Goal: Task Accomplishment & Management: Manage account settings

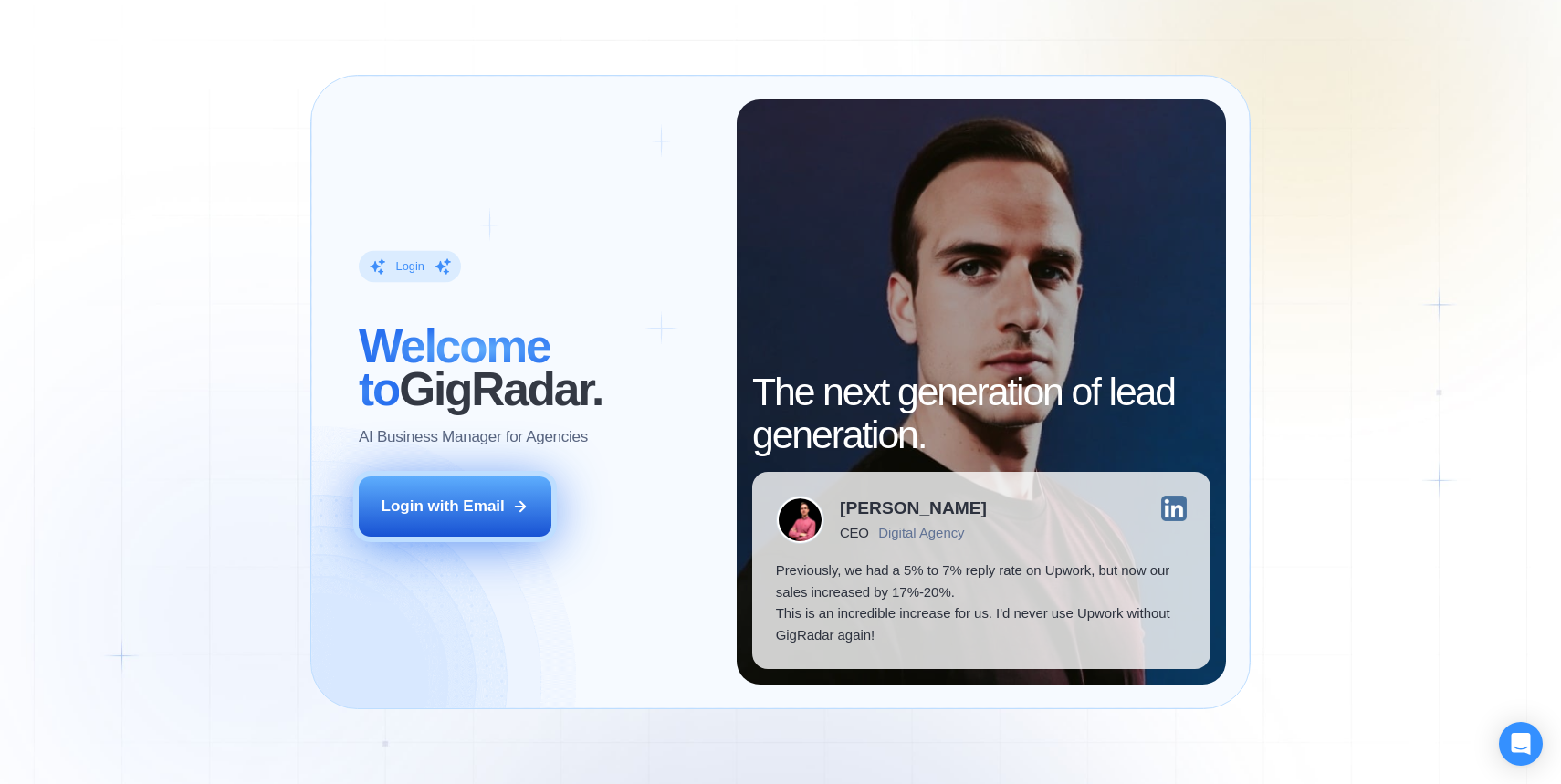
click at [545, 510] on button "Login with Email" at bounding box center [455, 507] width 194 height 61
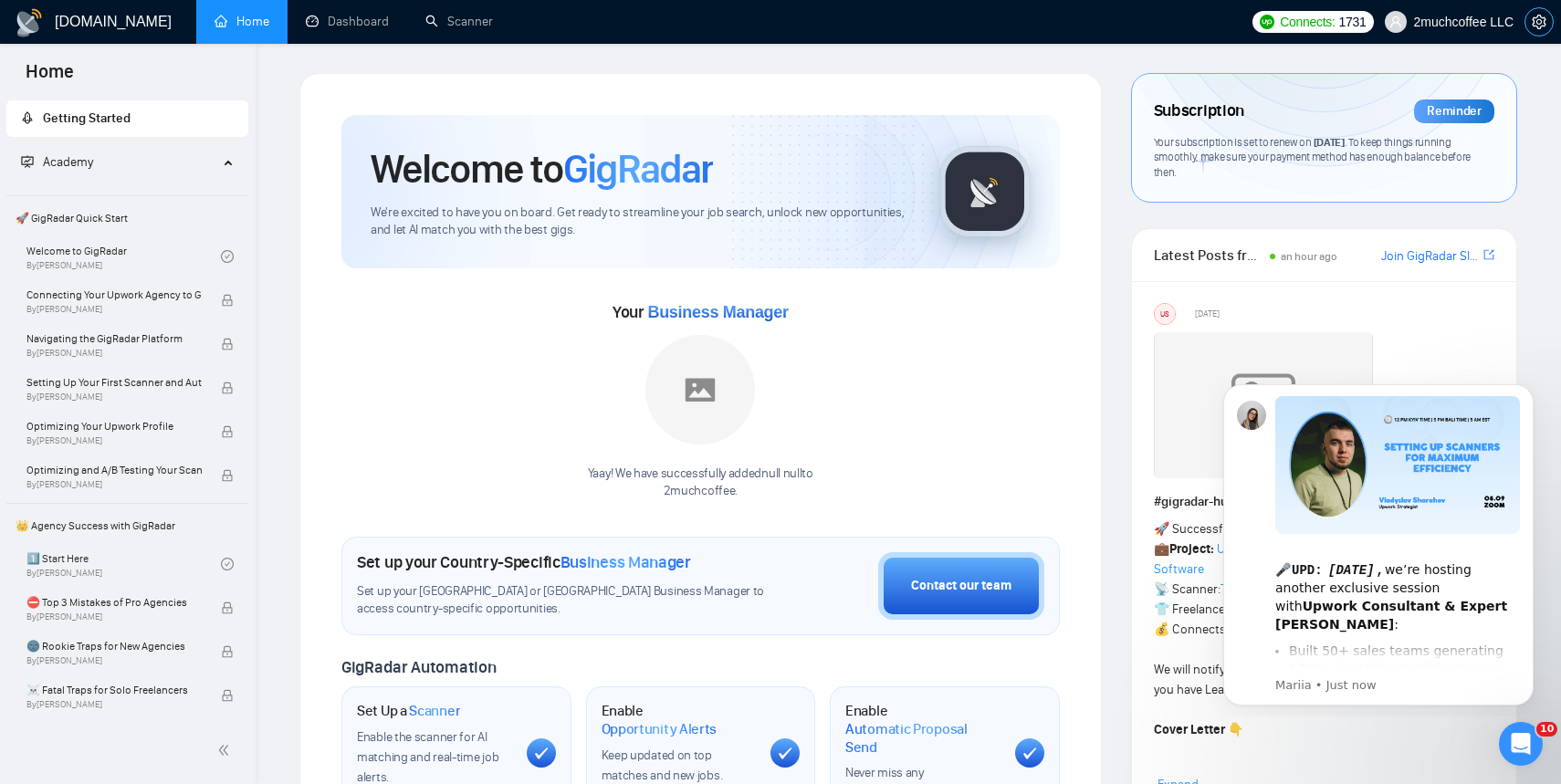
click at [1546, 22] on span "setting" at bounding box center [1538, 22] width 27 height 15
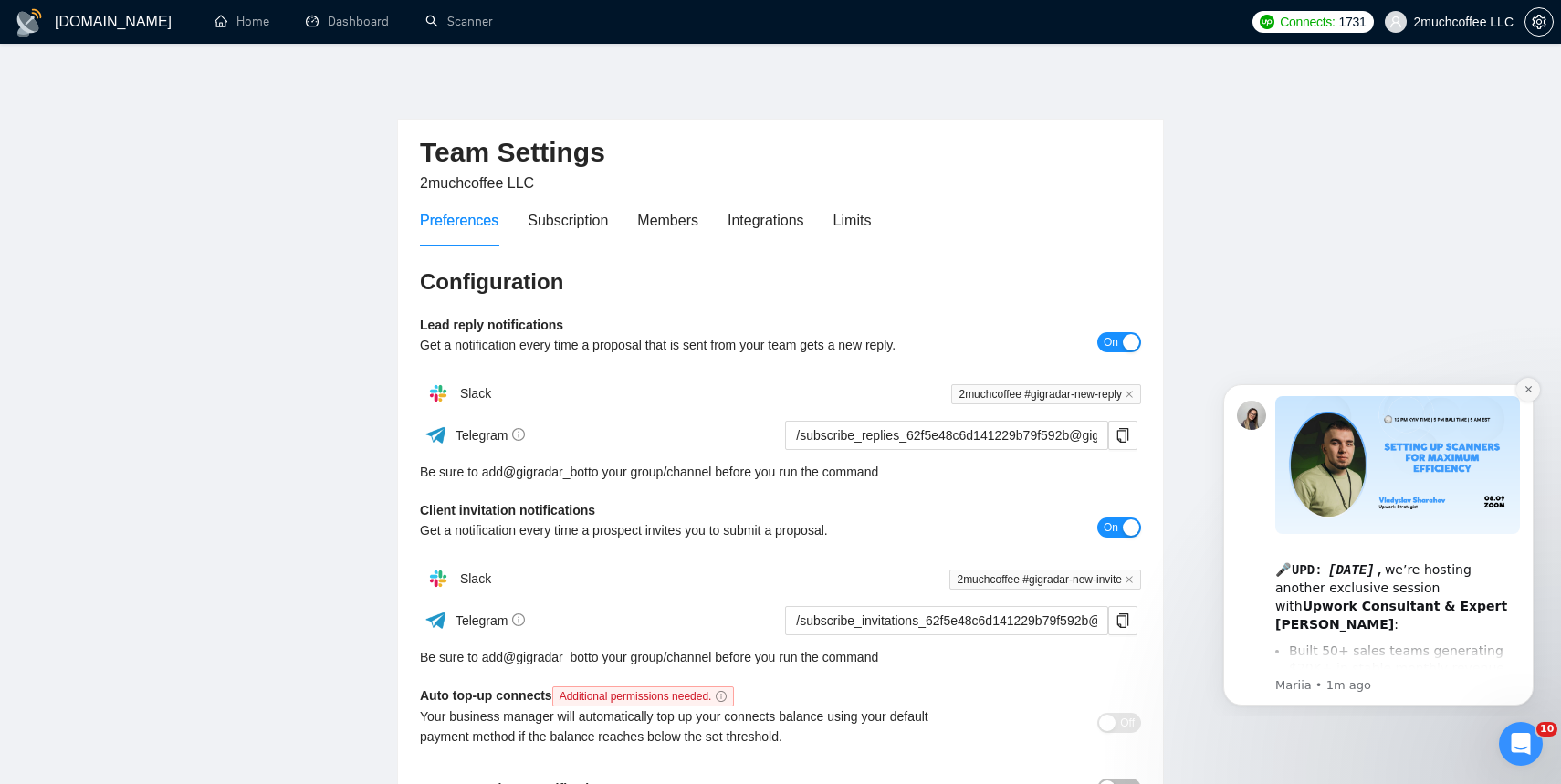
click at [1528, 395] on button "Dismiss notification" at bounding box center [1527, 389] width 23 height 23
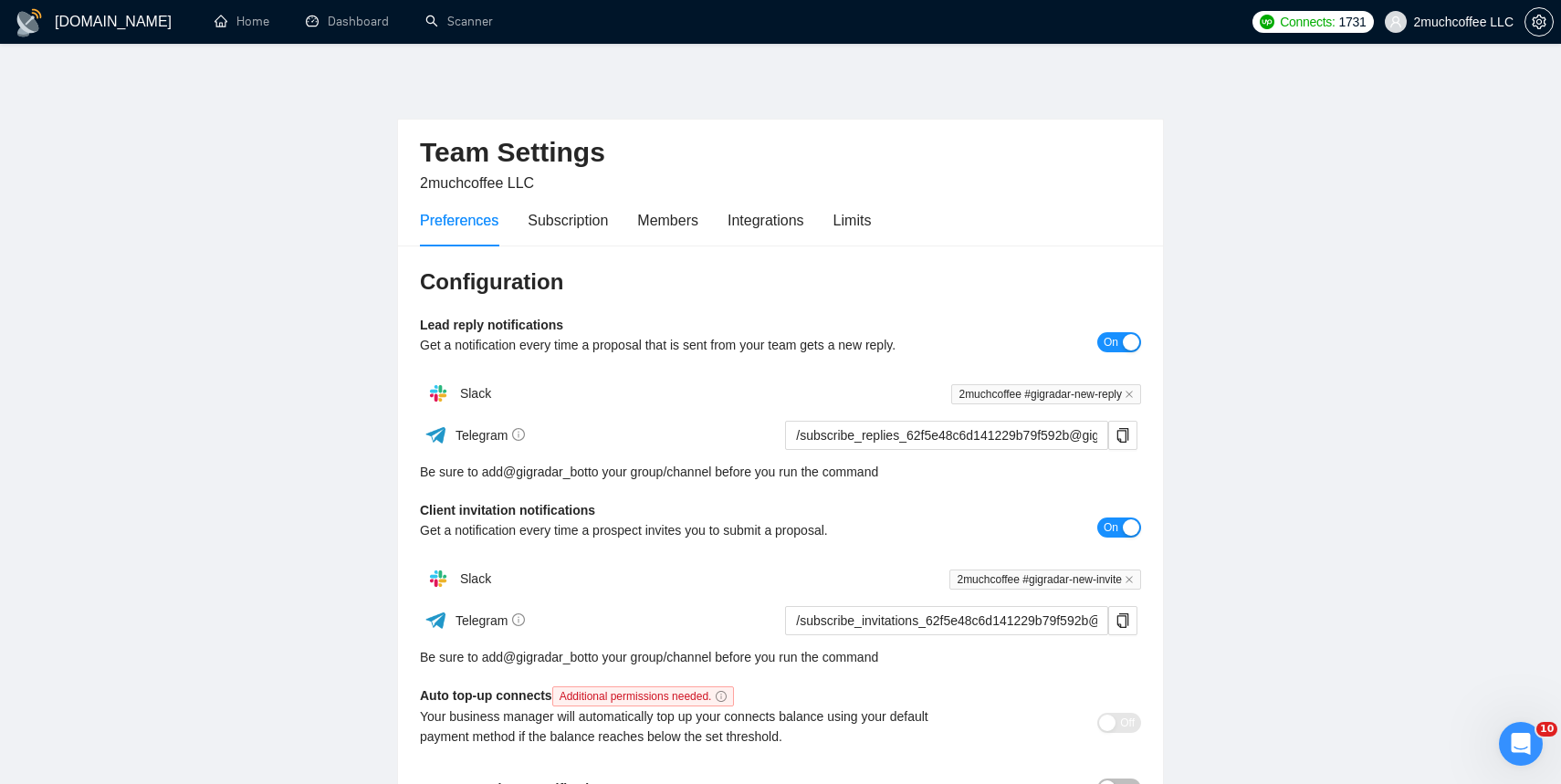
click at [1538, 395] on div "[DOMAIN_NAME] Home Dashboard Scanner Connects: 1731 2muchcoffee LLC Team Settin…" at bounding box center [780, 480] width 1561 height 962
click at [568, 211] on div "Subscription" at bounding box center [567, 220] width 80 height 22
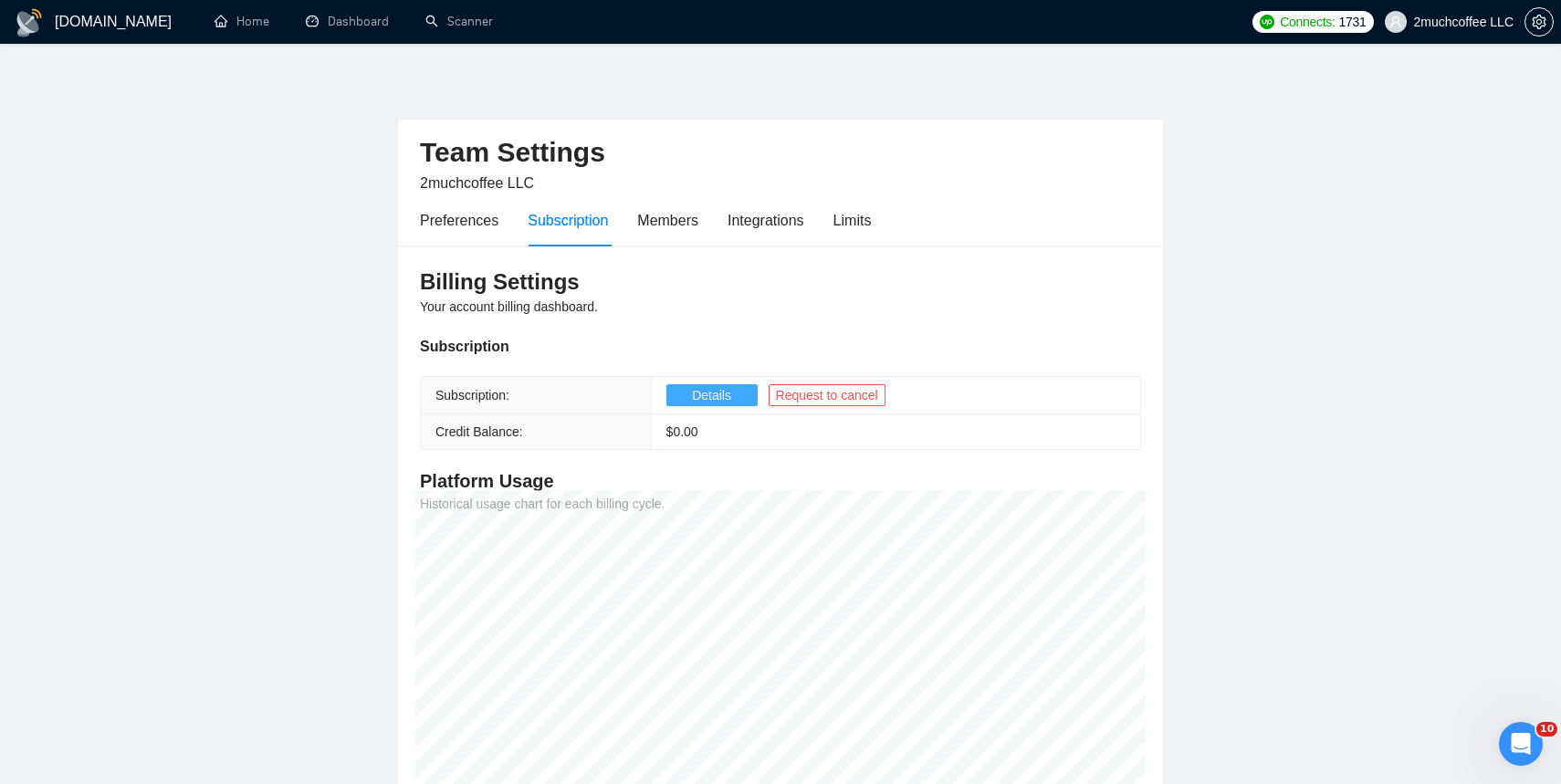
click at [711, 394] on span "Details" at bounding box center [712, 396] width 39 height 20
